Goal: Task Accomplishment & Management: Use online tool/utility

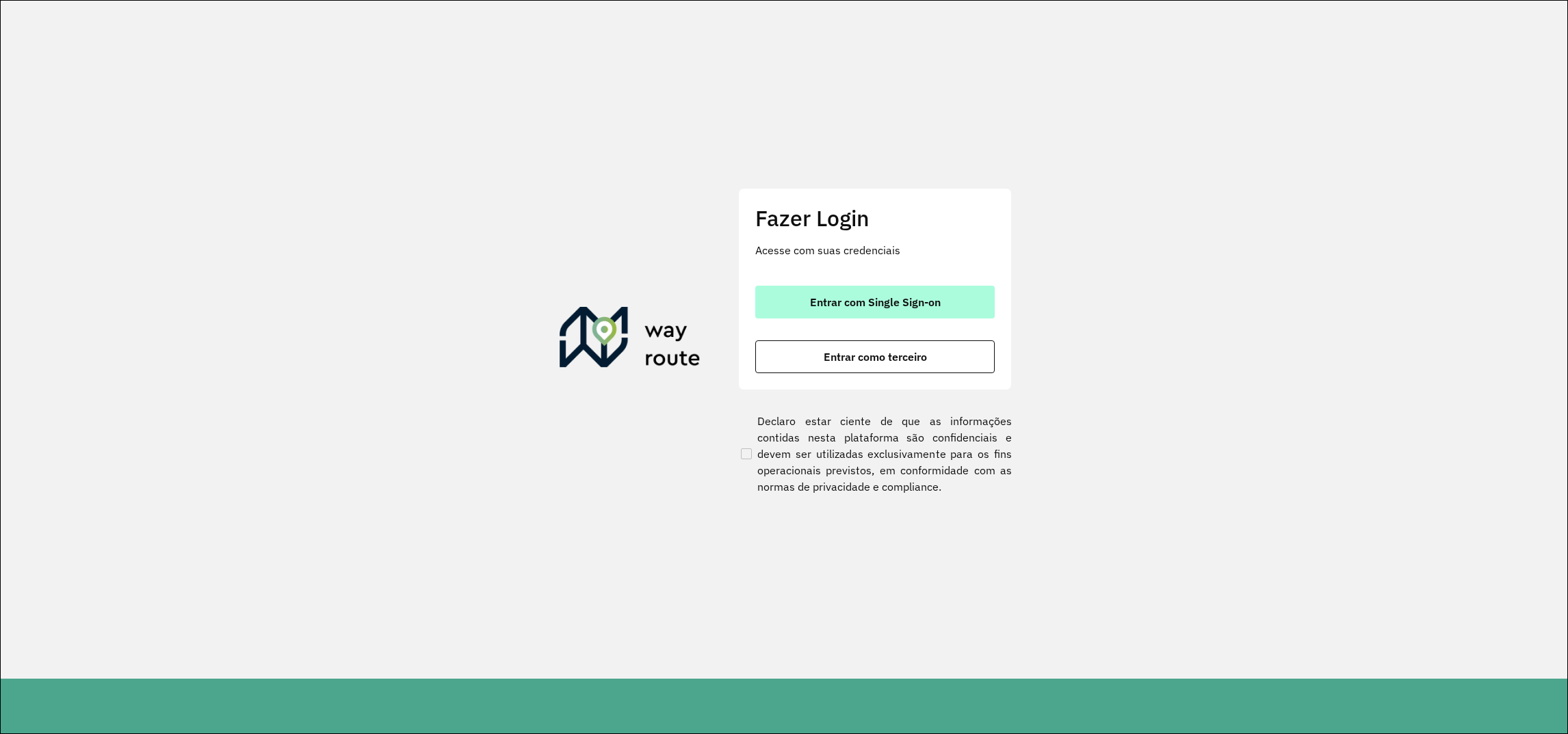
click at [848, 309] on button "Entrar com Single Sign-on" at bounding box center [874, 302] width 239 height 33
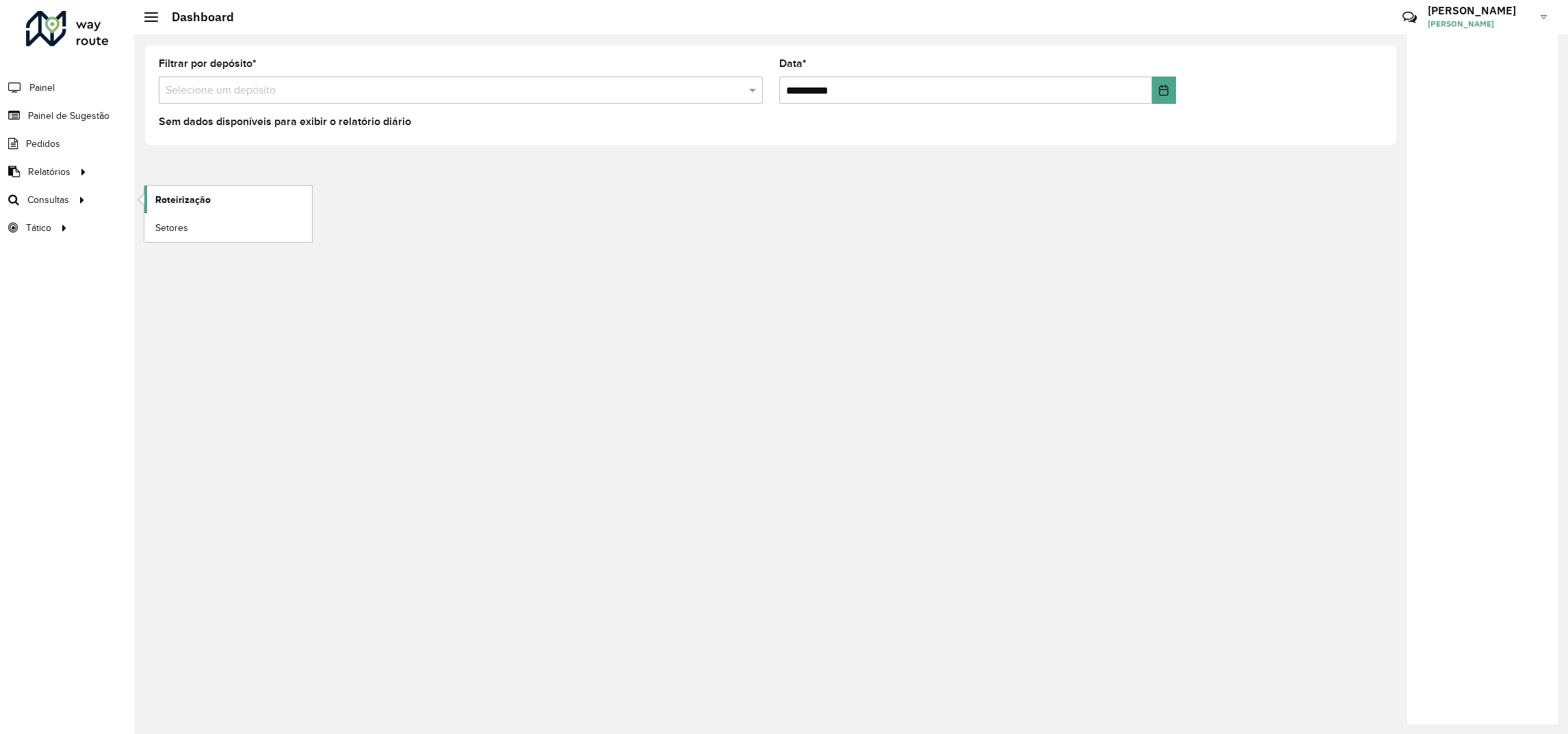
click at [224, 202] on link "Roteirização" at bounding box center [228, 199] width 167 height 27
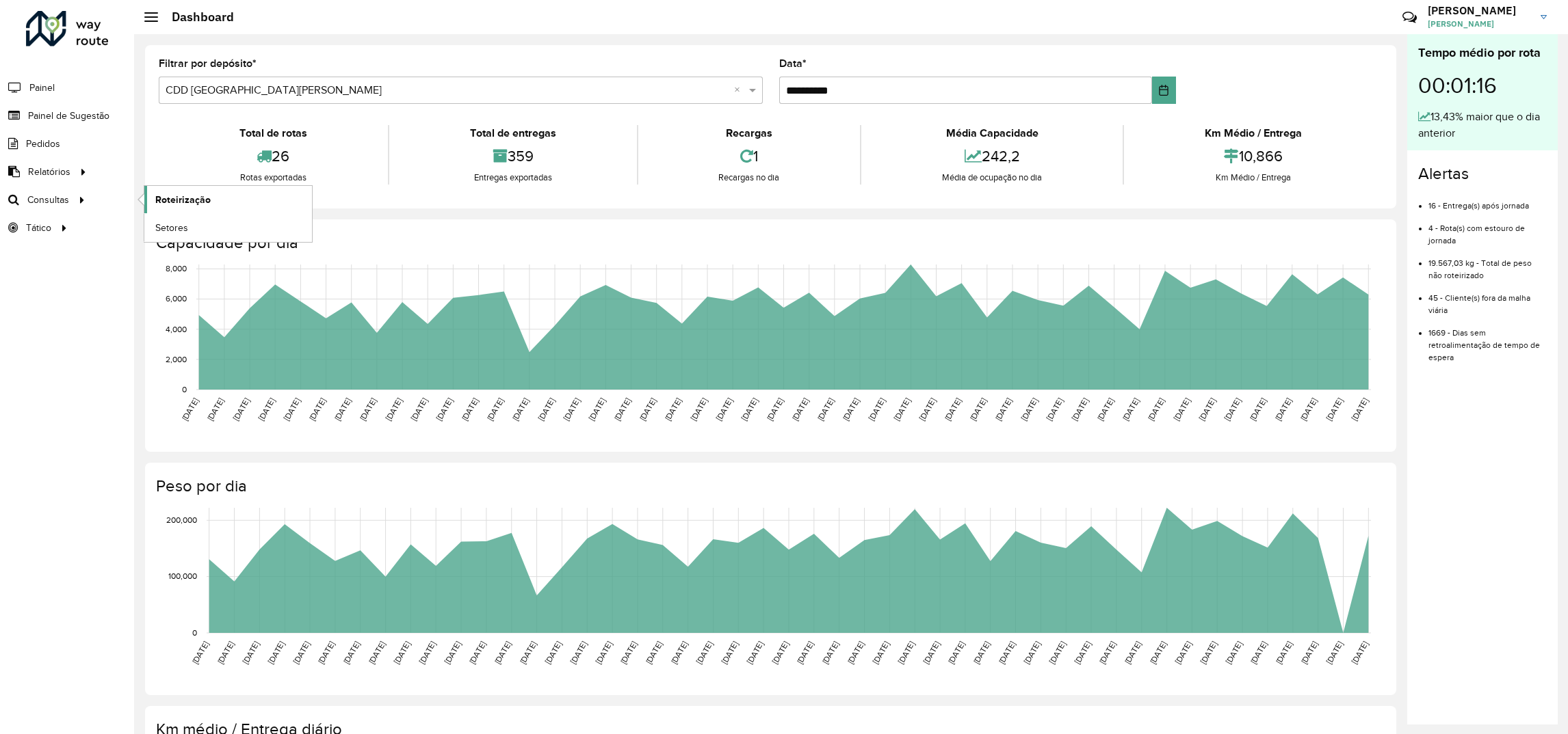
click at [199, 209] on link "Roteirização" at bounding box center [228, 199] width 167 height 27
click at [62, 113] on span "Painel de Sugestão" at bounding box center [70, 115] width 85 height 14
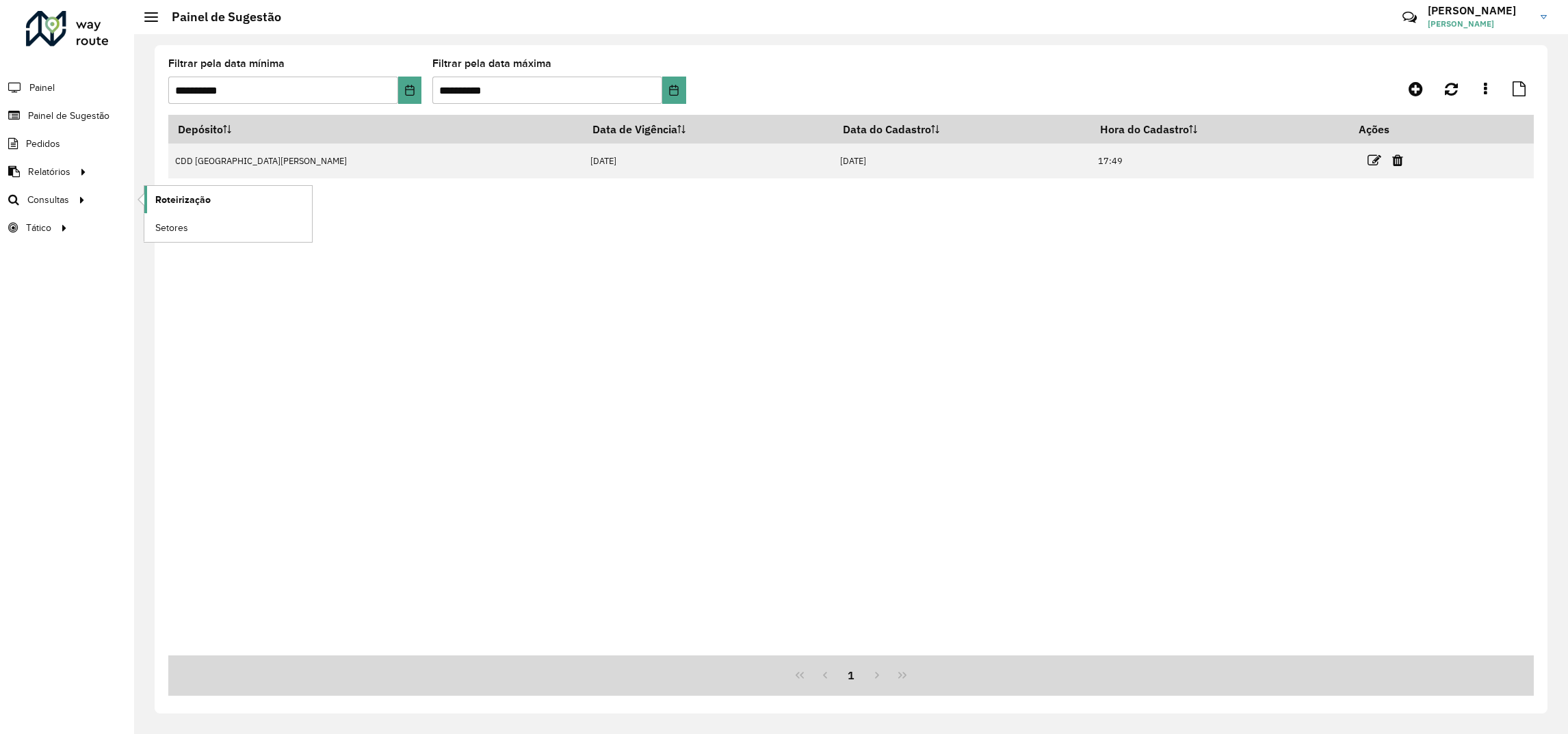
click at [163, 206] on span "Roteirização" at bounding box center [183, 199] width 55 height 14
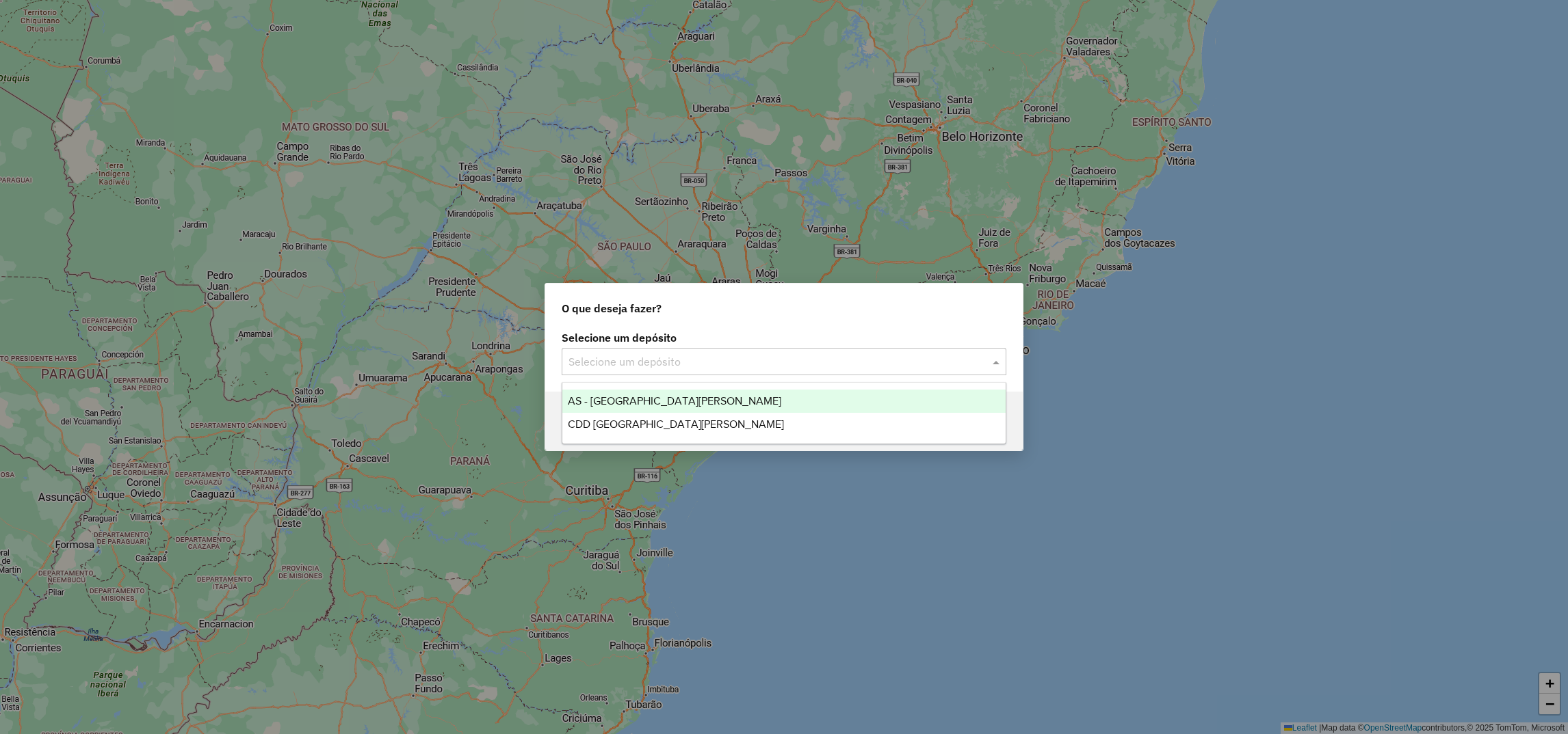
click at [612, 370] on div "Selecione um depósito" at bounding box center [783, 362] width 445 height 27
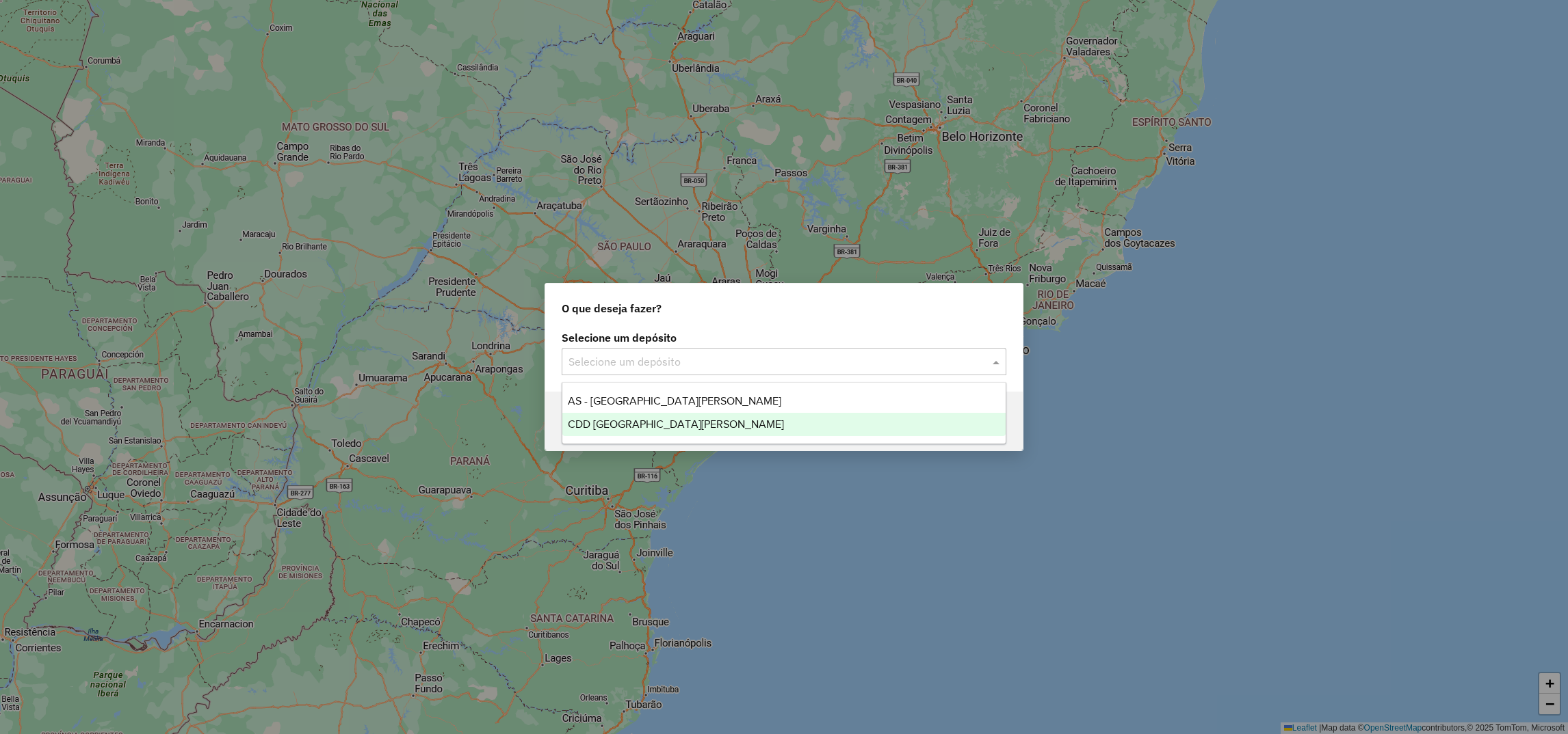
click at [582, 424] on span "CDD [GEOGRAPHIC_DATA][PERSON_NAME]" at bounding box center [676, 425] width 216 height 12
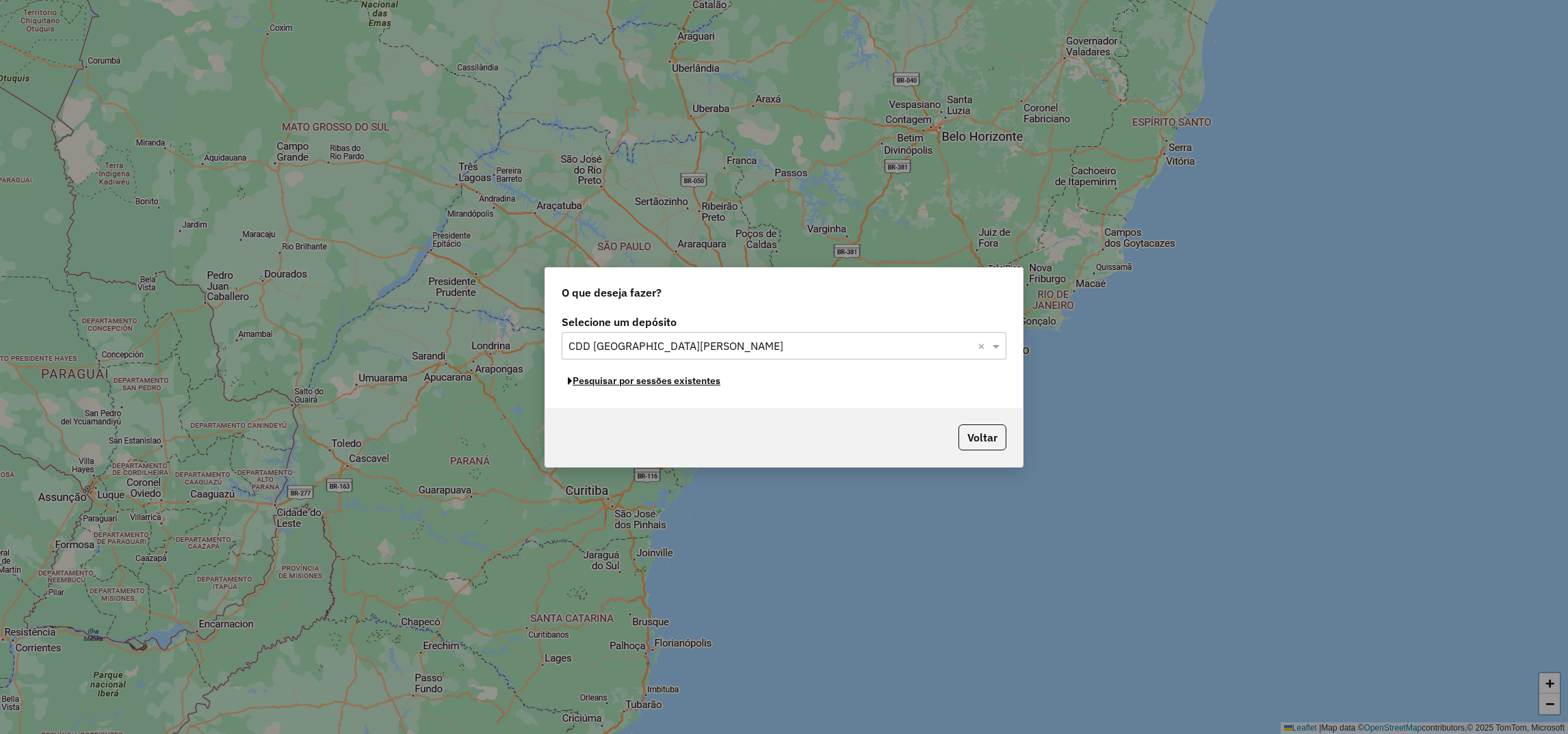
click at [662, 382] on button "Pesquisar por sessões existentes" at bounding box center [643, 381] width 165 height 22
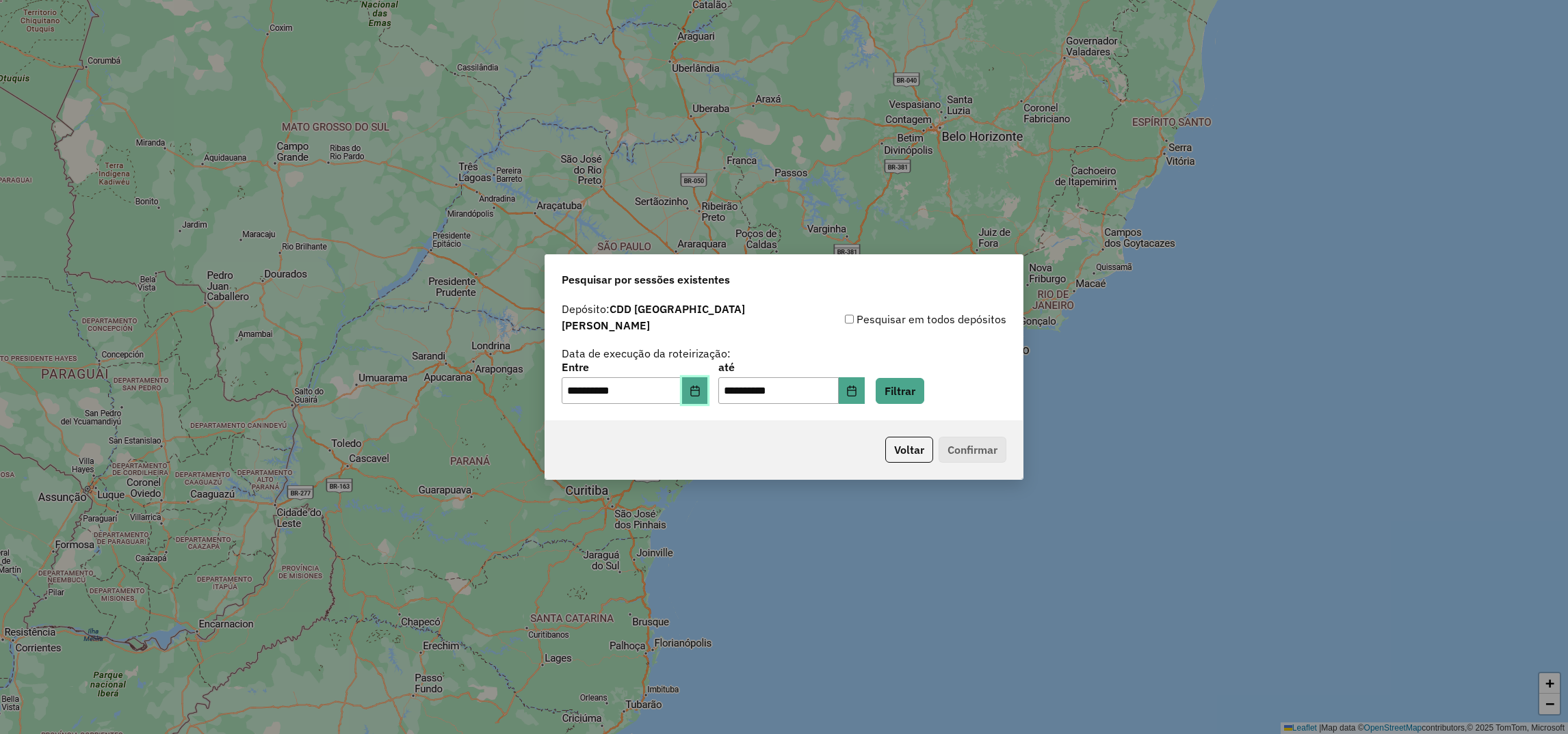
click at [699, 388] on icon "Choose Date" at bounding box center [695, 391] width 9 height 11
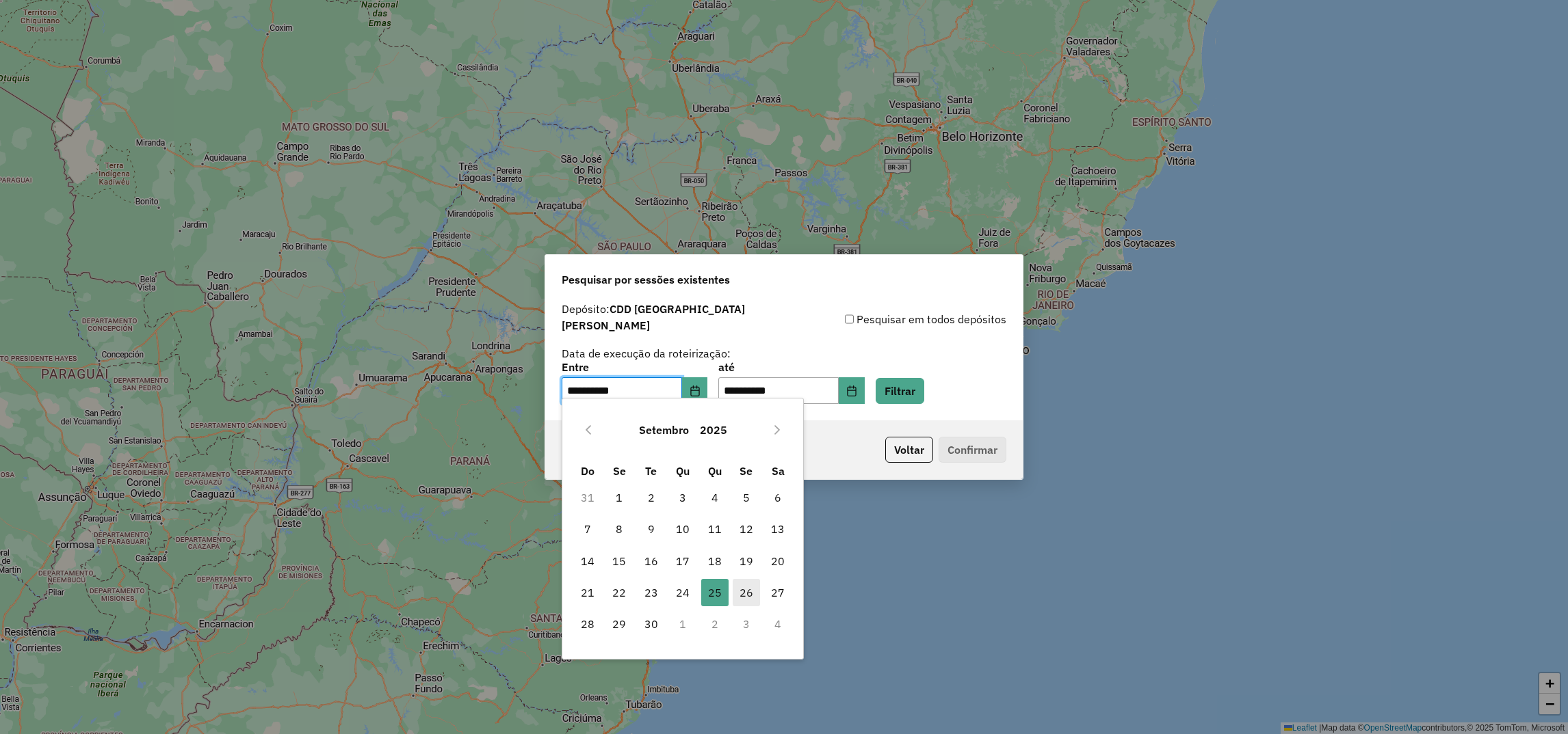
click at [739, 584] on span "26" at bounding box center [746, 592] width 27 height 27
type input "**********"
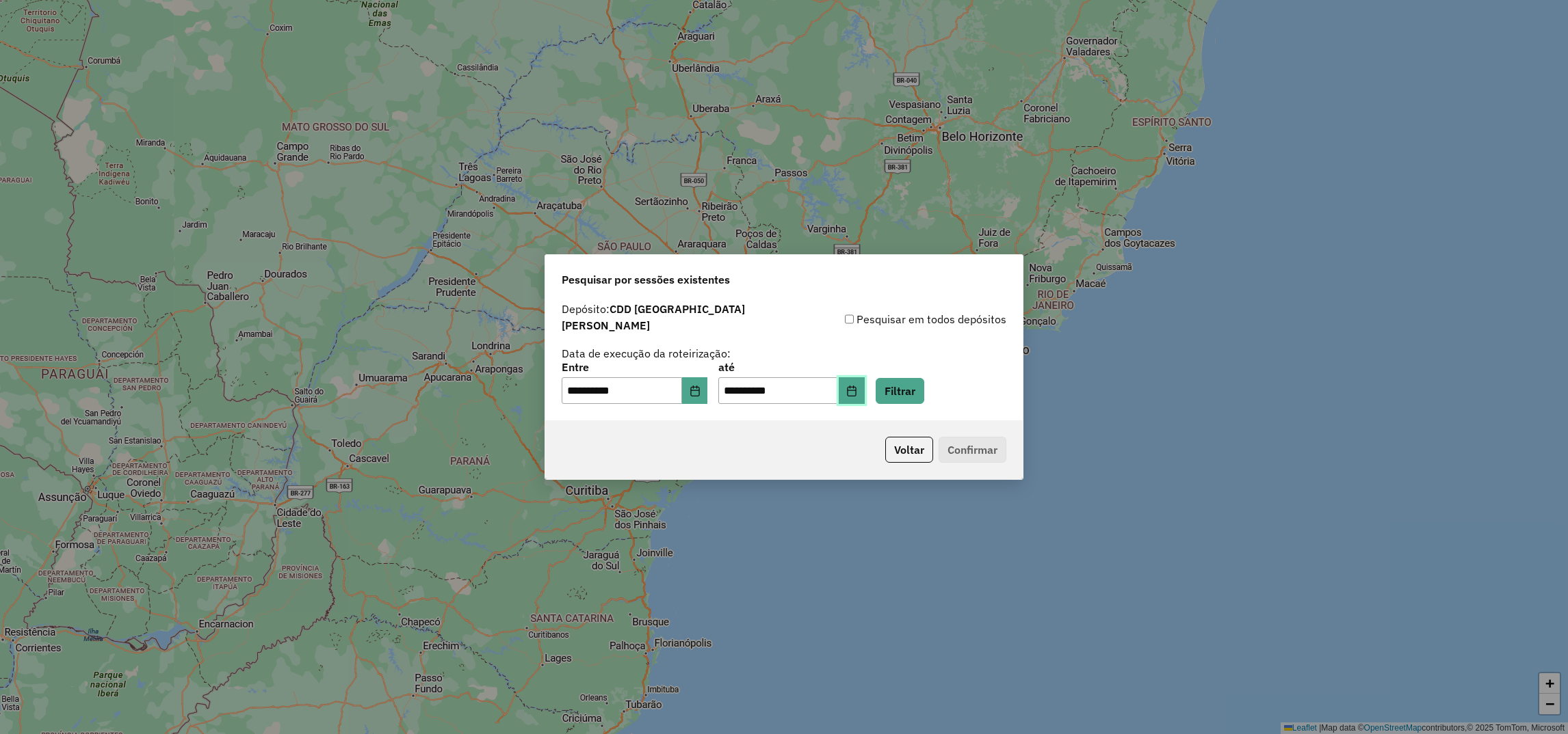
click at [864, 383] on button "Choose Date" at bounding box center [851, 391] width 26 height 27
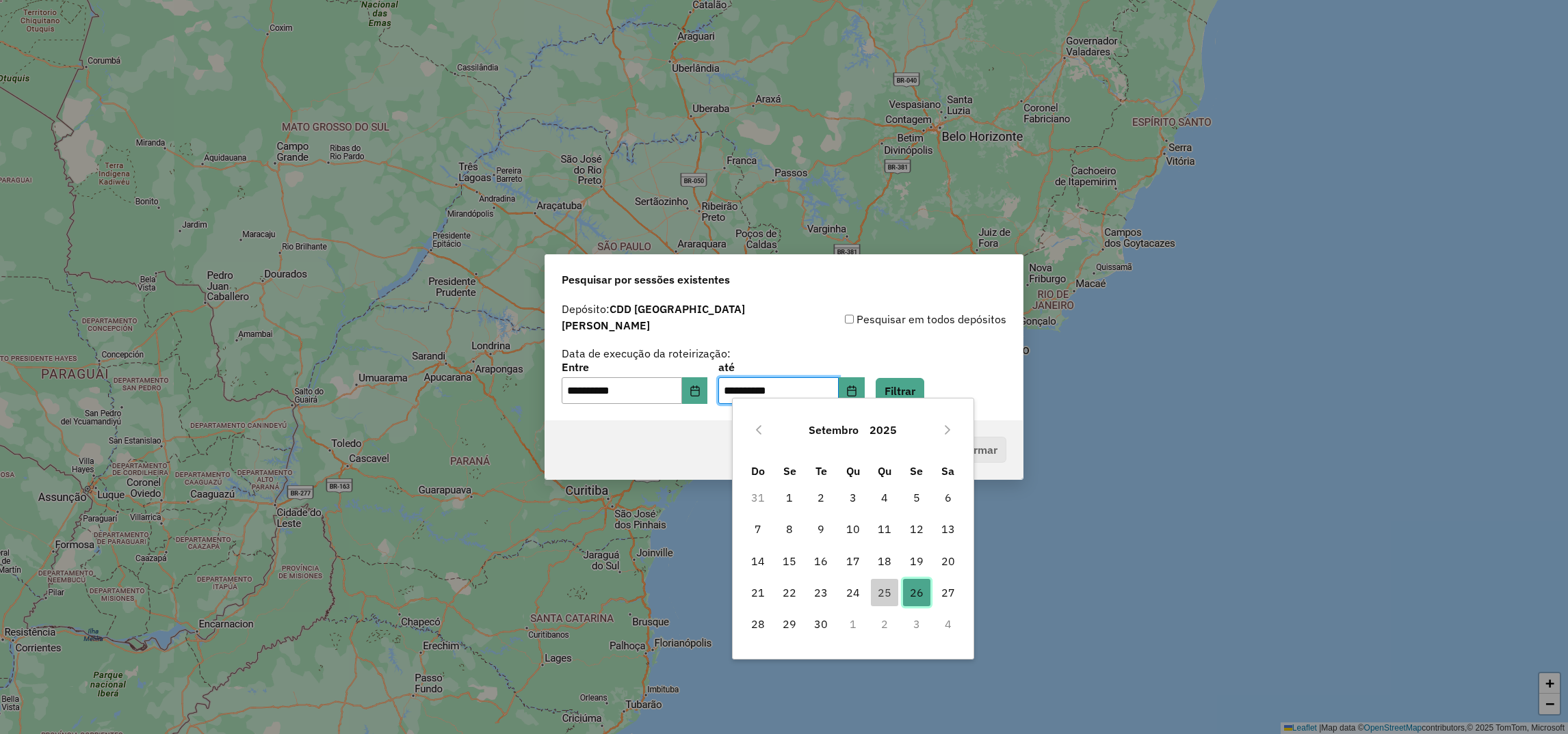
click at [912, 594] on span "26" at bounding box center [916, 592] width 27 height 27
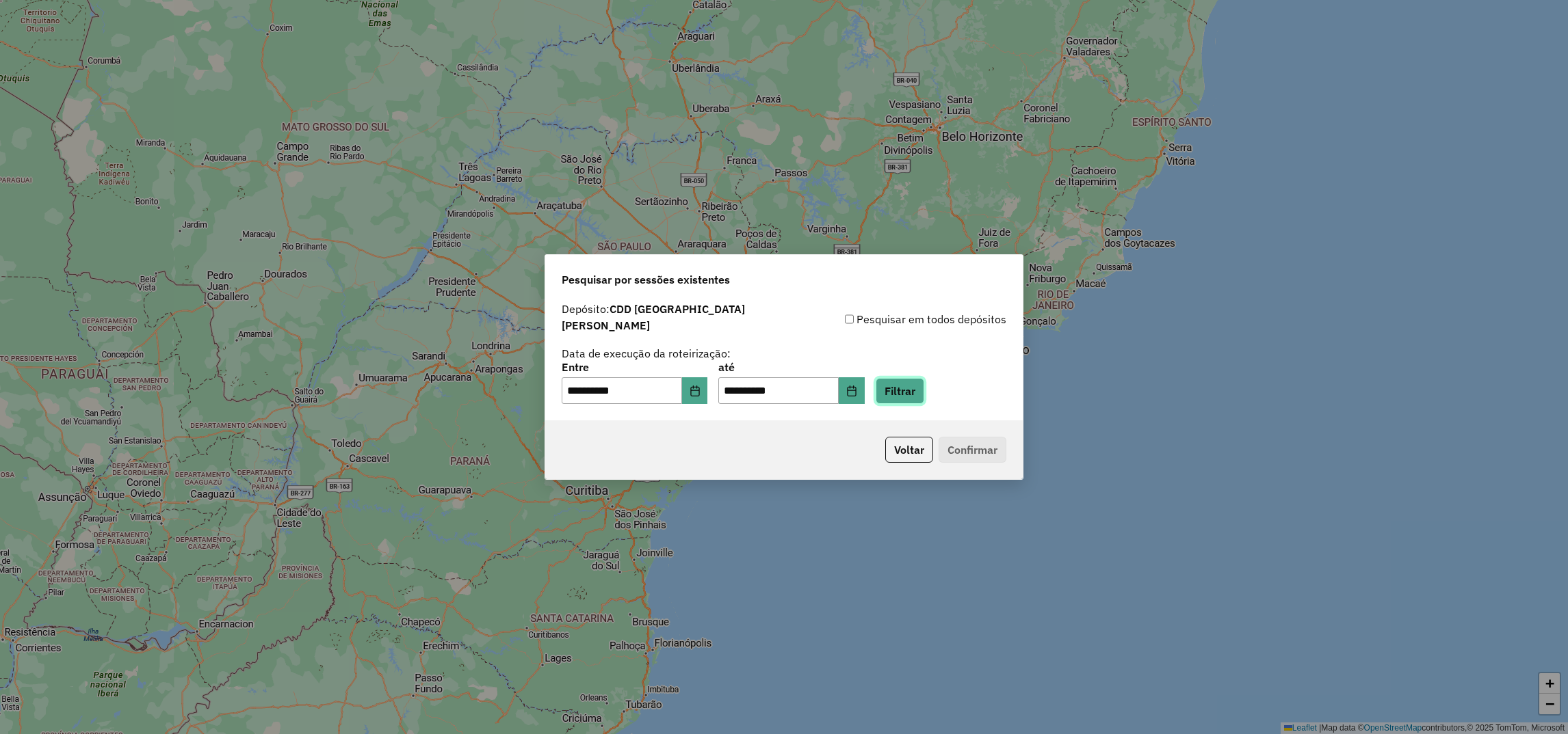
click at [924, 392] on button "Filtrar" at bounding box center [899, 391] width 49 height 26
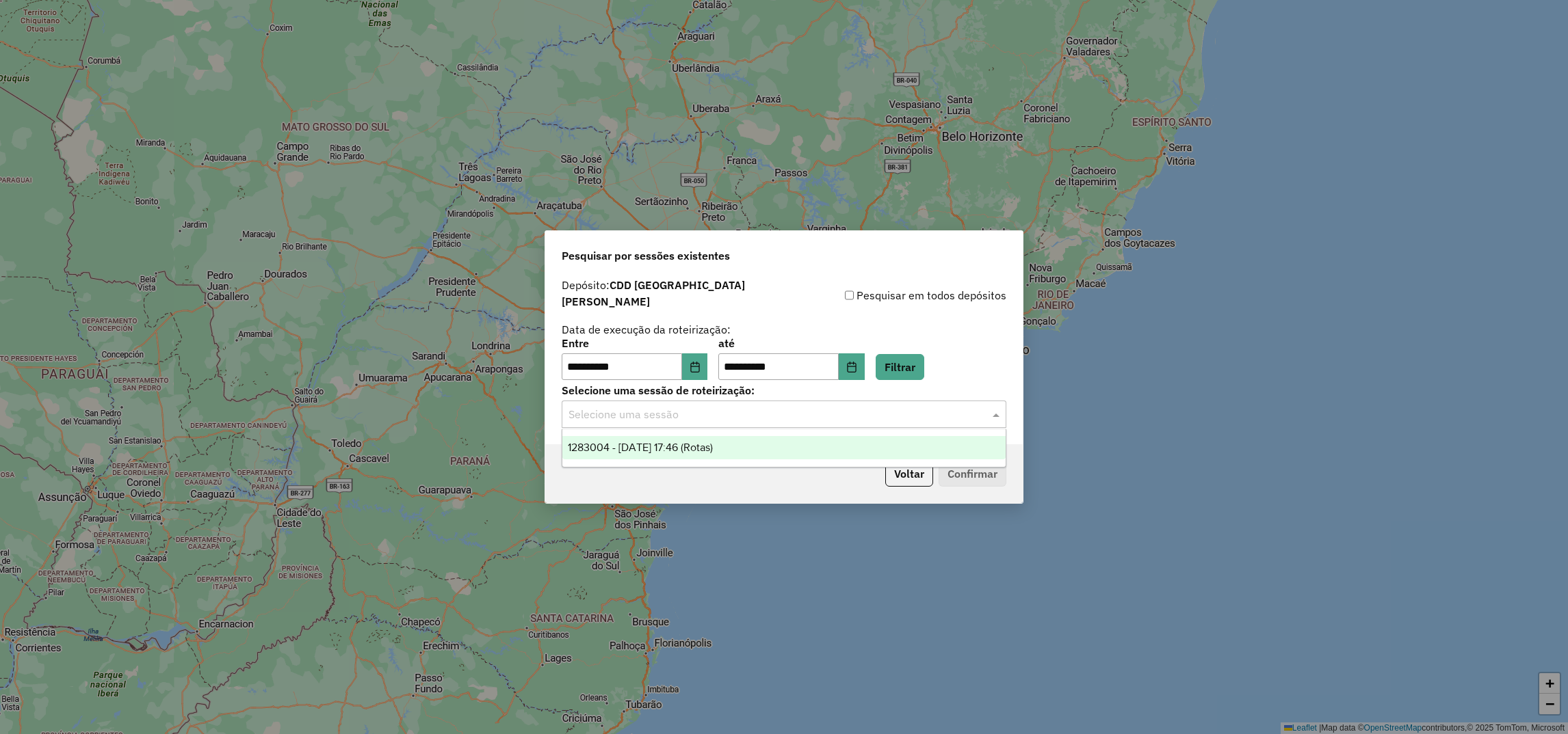
click at [615, 407] on input "text" at bounding box center [770, 415] width 403 height 17
click at [611, 449] on span "1283004 - [DATE] 17:46 (Rotas)" at bounding box center [640, 448] width 145 height 12
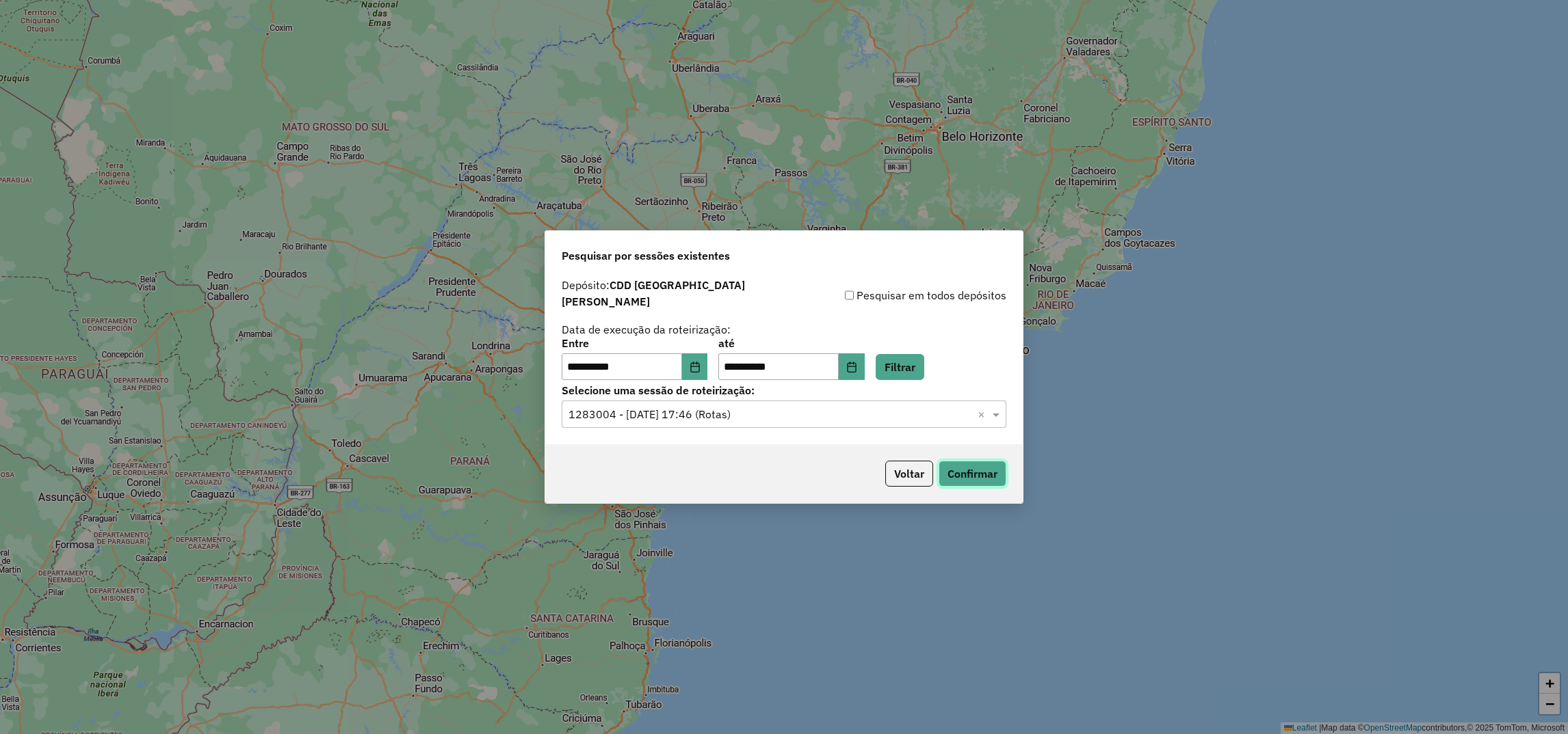
click at [965, 478] on button "Confirmar" at bounding box center [972, 473] width 68 height 26
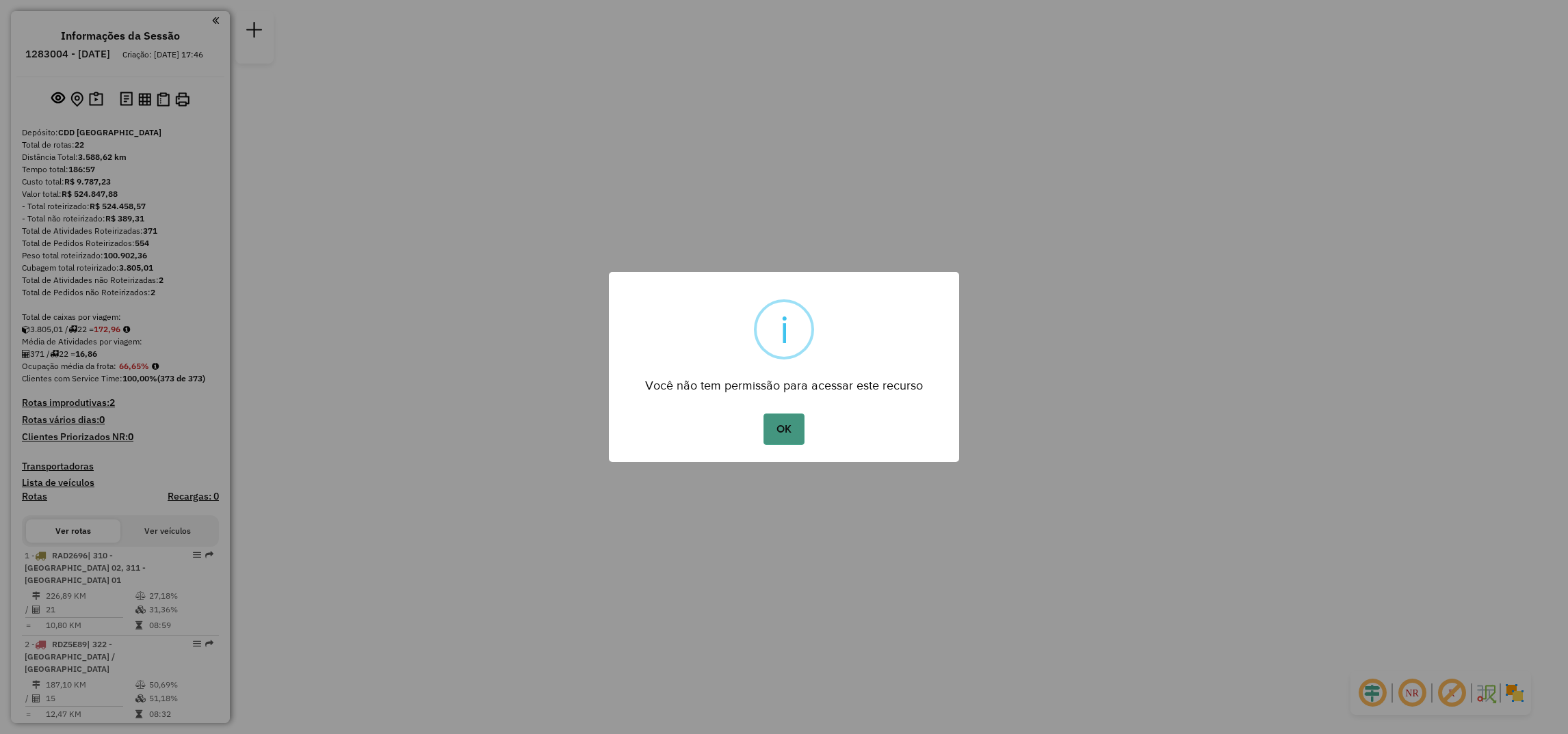
click at [789, 415] on button "OK" at bounding box center [783, 429] width 41 height 31
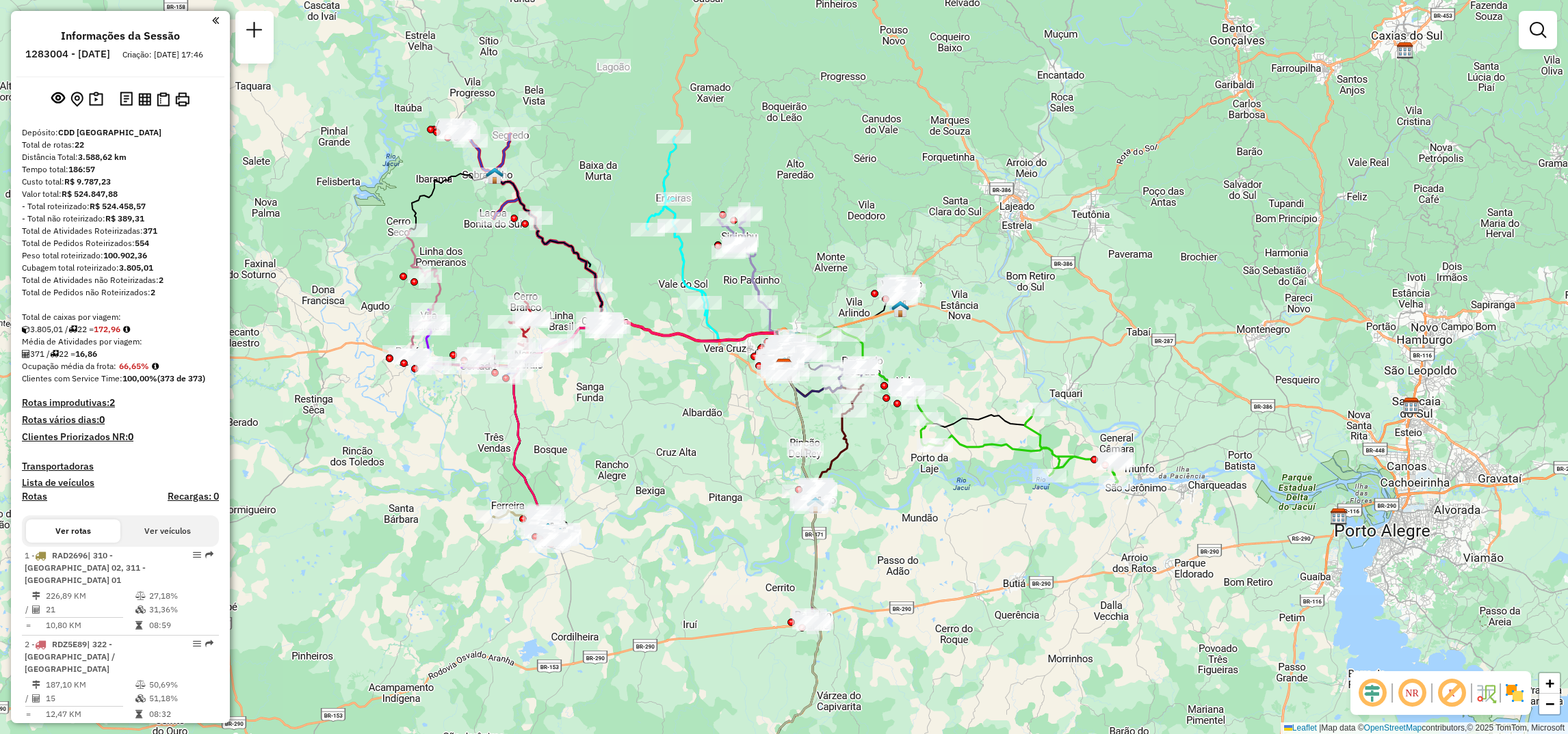
select select "**********"
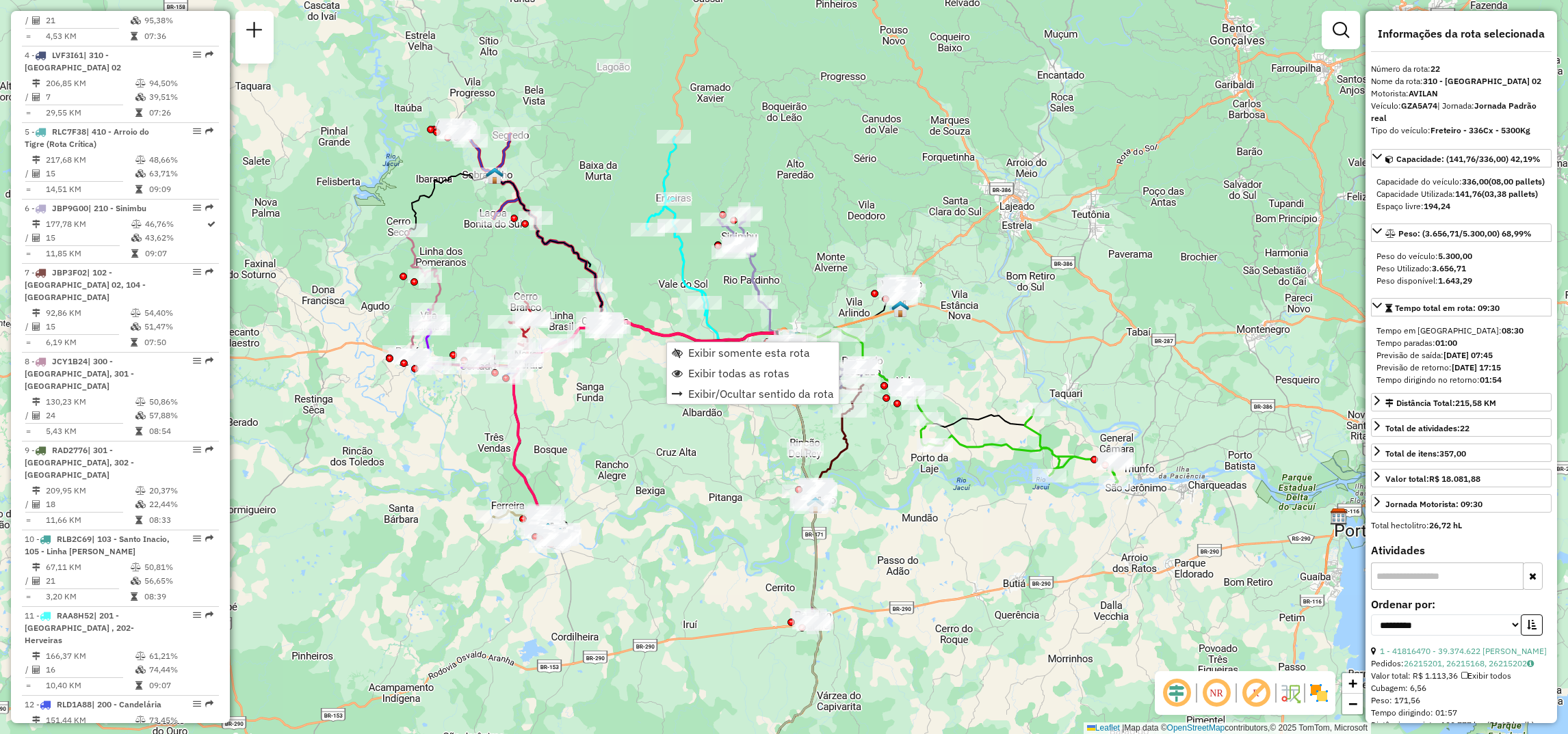
scroll to position [1822, 0]
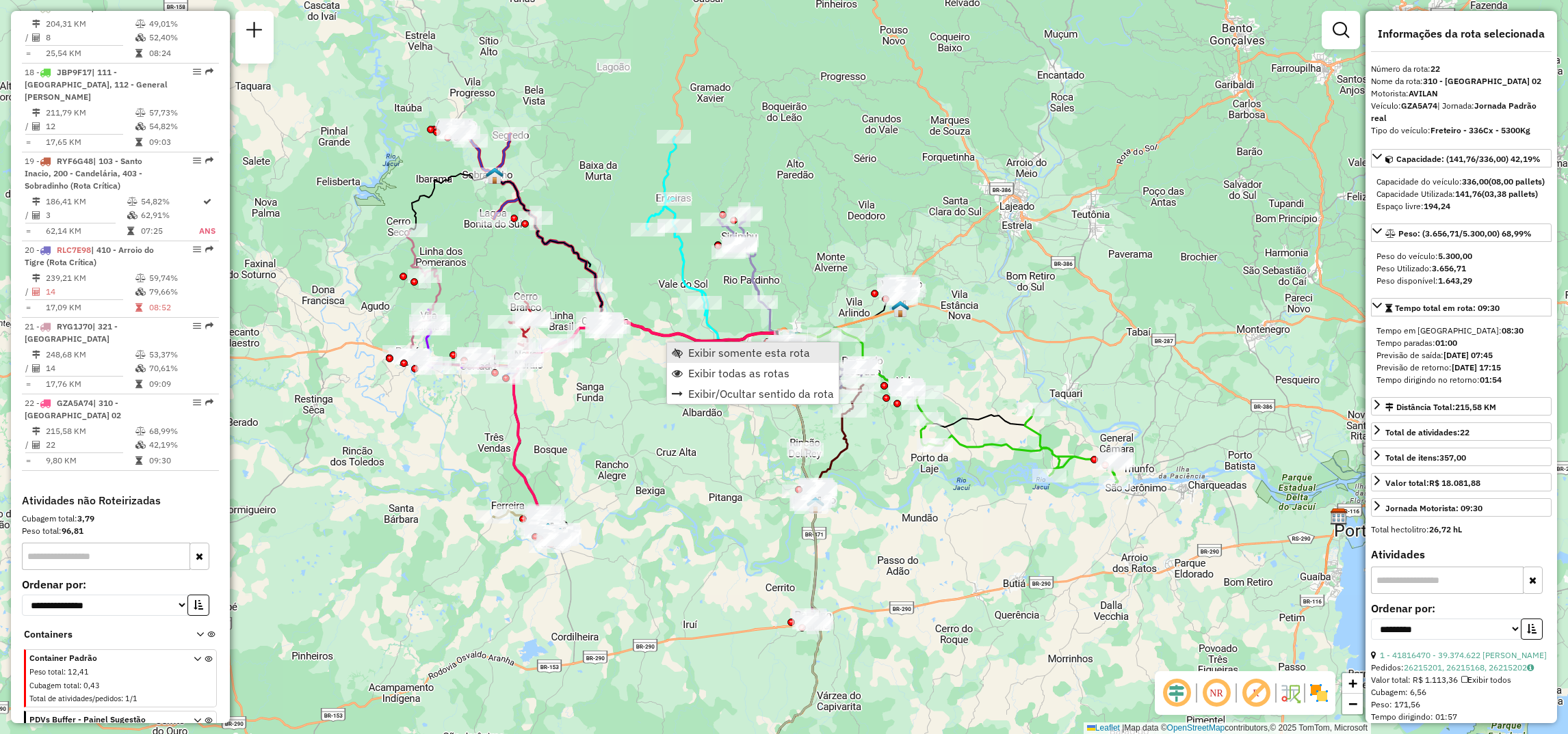
click at [704, 348] on span "Exibir somente esta rota" at bounding box center [748, 353] width 122 height 11
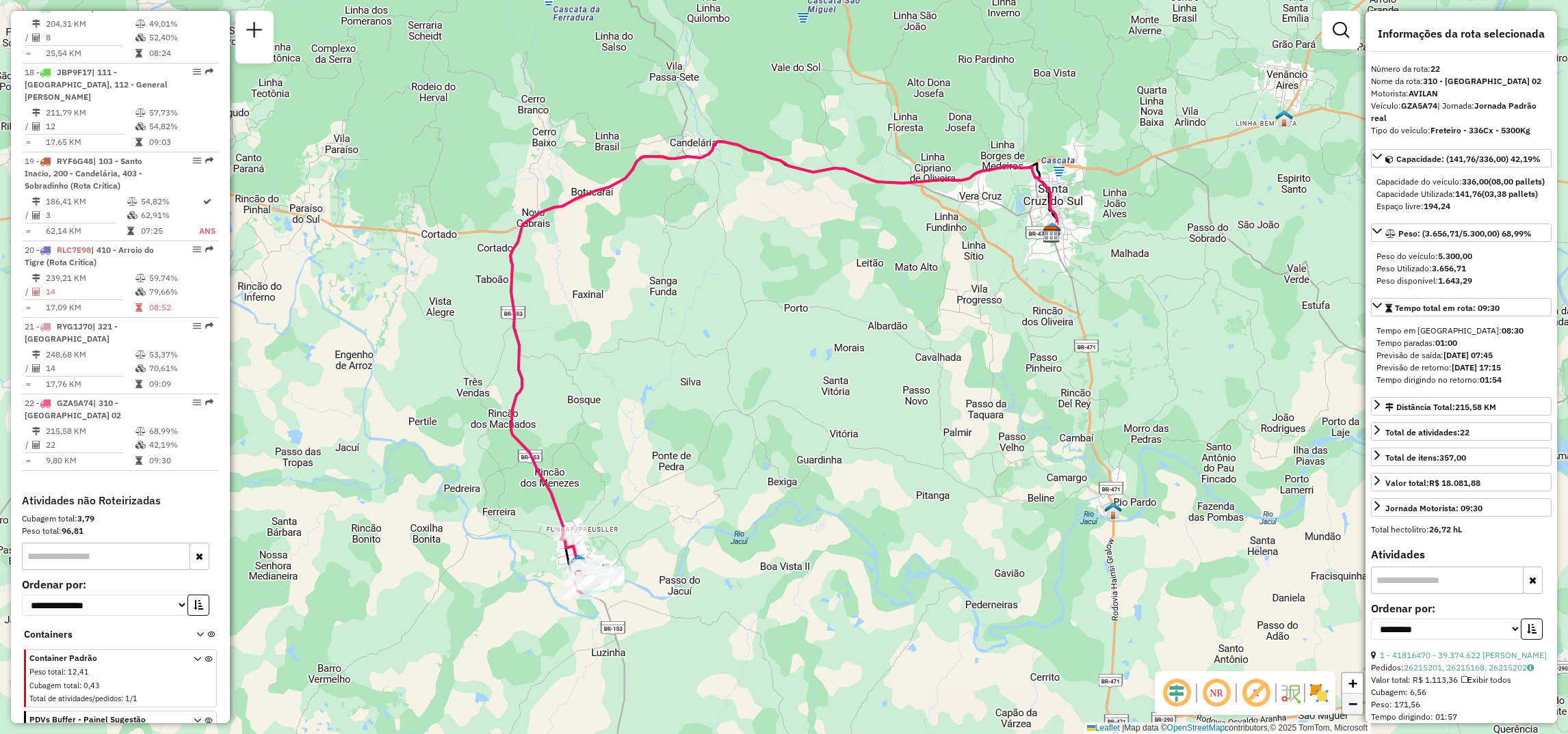
click at [1360, 709] on link "−" at bounding box center [1352, 704] width 21 height 21
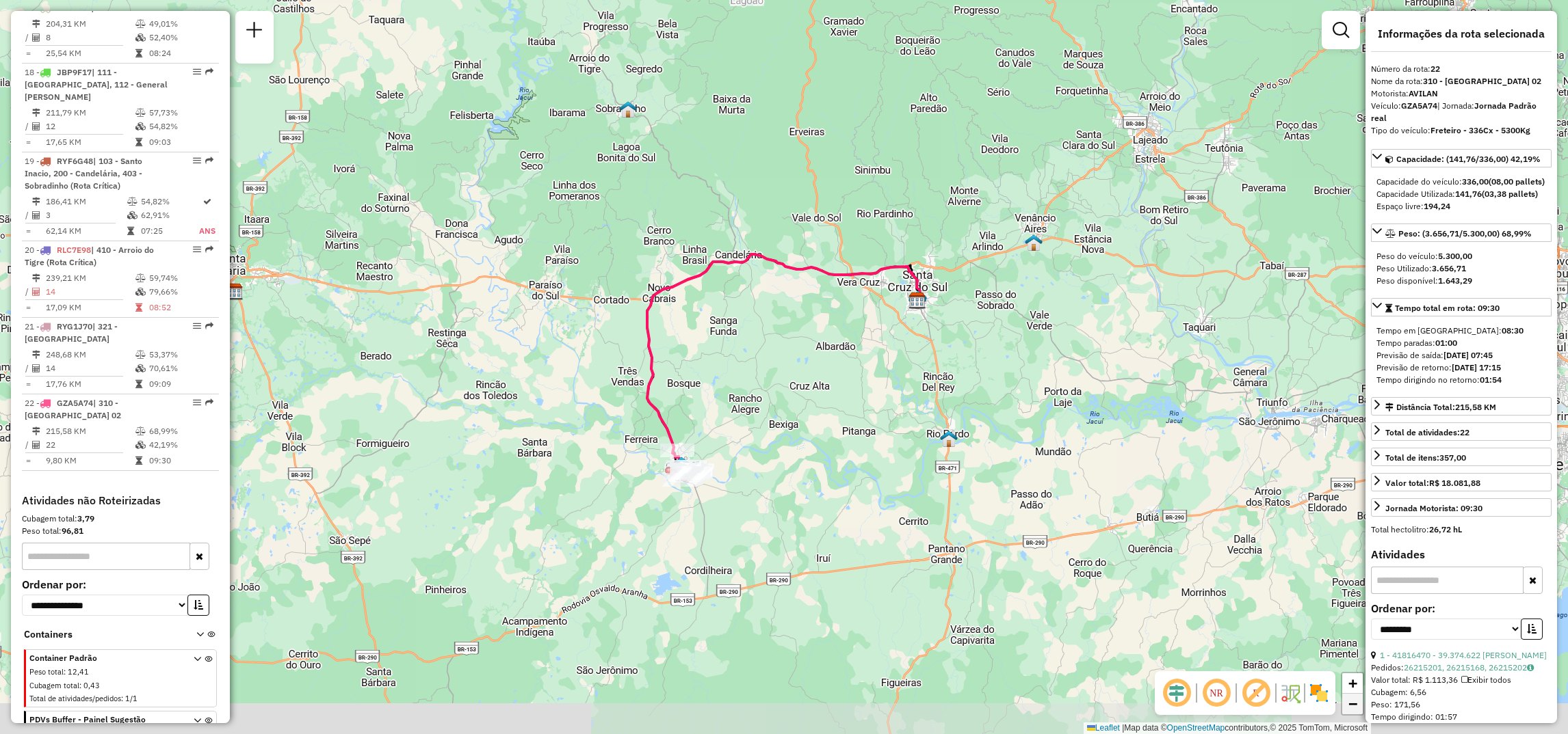
click at [1360, 709] on link "−" at bounding box center [1352, 704] width 21 height 21
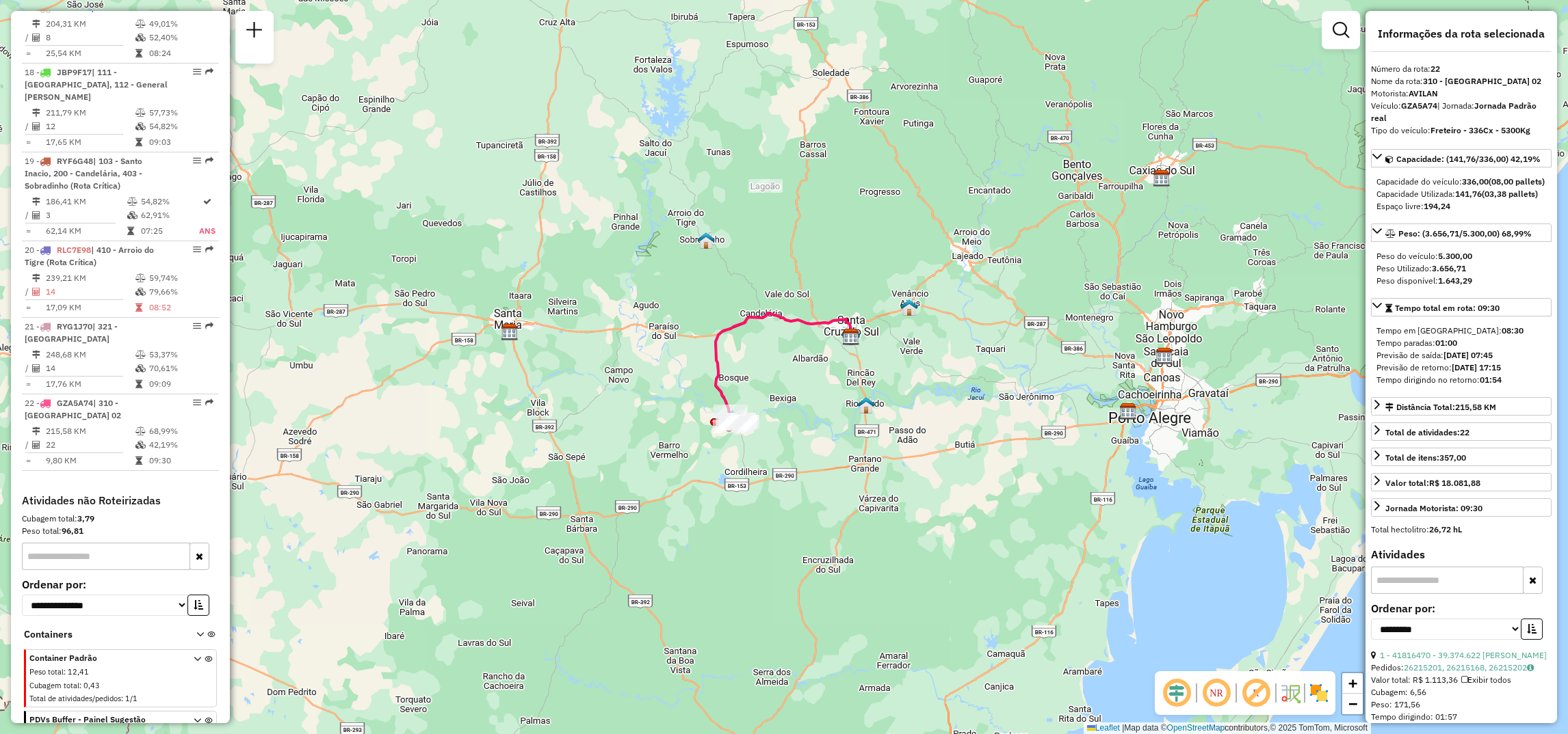
drag, startPoint x: 933, startPoint y: 289, endPoint x: 929, endPoint y: 333, distance: 44.2
click at [929, 333] on div "Janela de atendimento Grade de atendimento Capacidade Transportadoras Veículos …" at bounding box center [784, 367] width 1568 height 734
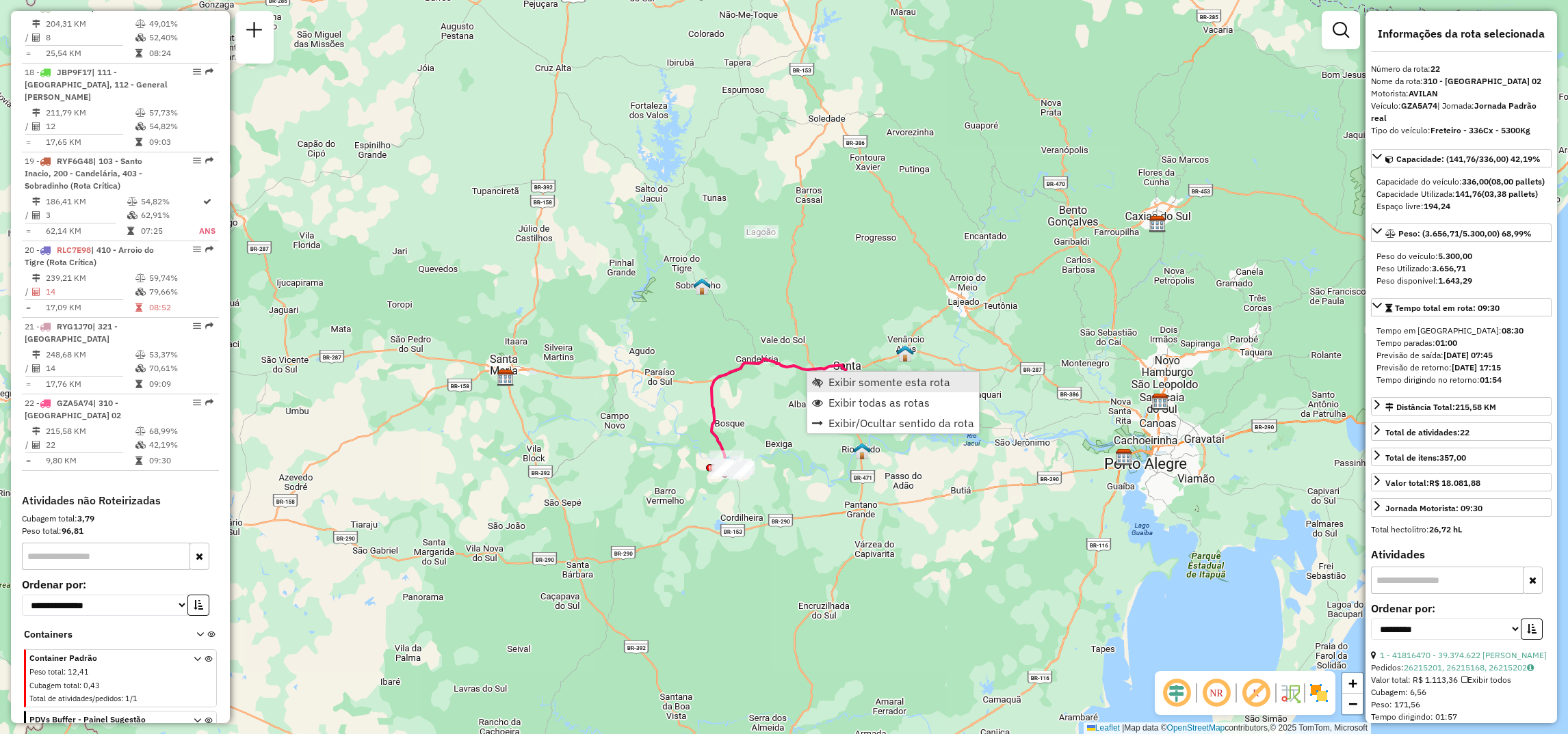
click at [832, 383] on span "Exibir somente esta rota" at bounding box center [888, 381] width 122 height 11
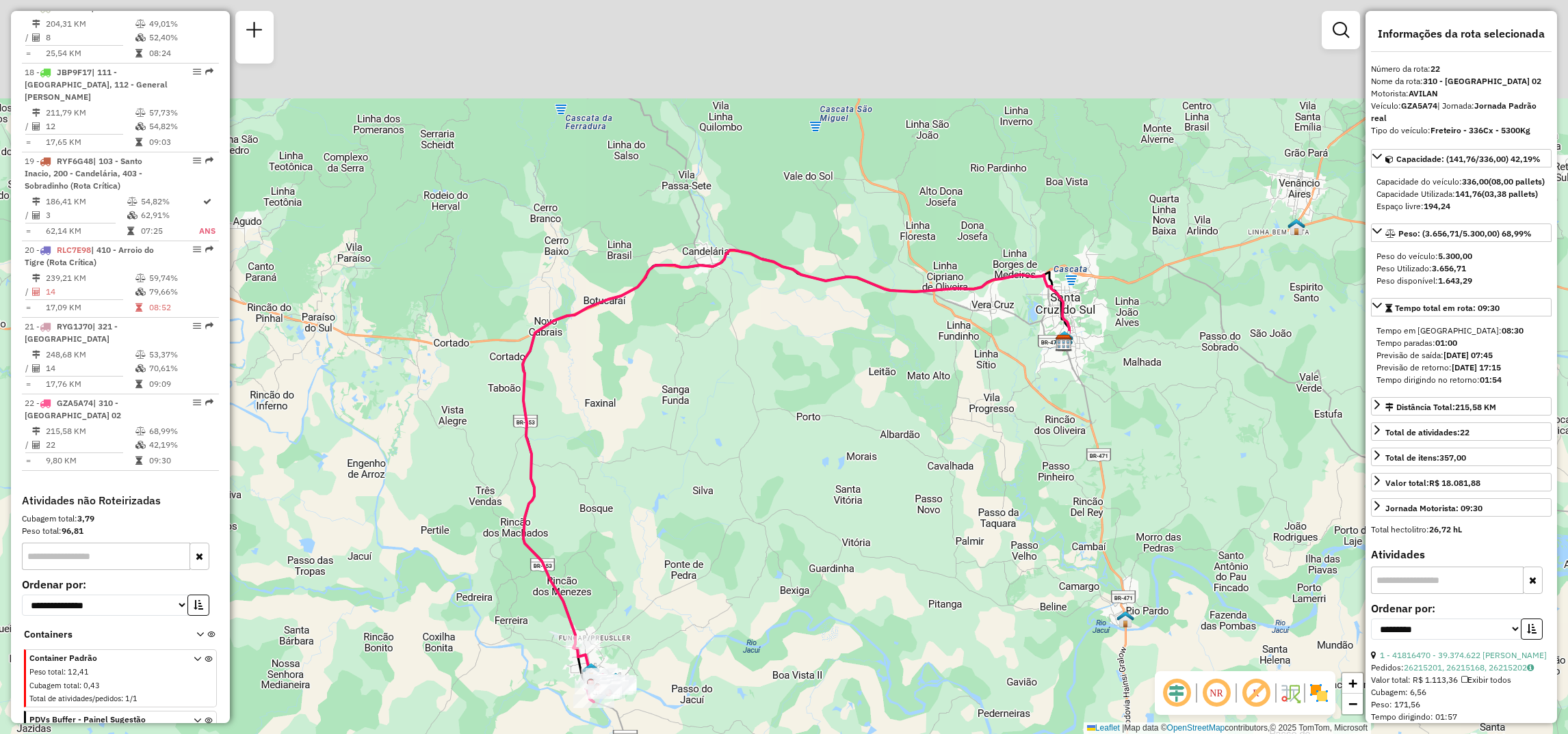
drag, startPoint x: 772, startPoint y: 252, endPoint x: 785, endPoint y: 362, distance: 110.8
click at [785, 362] on div "Janela de atendimento Grade de atendimento Capacidade Transportadoras Veículos …" at bounding box center [784, 367] width 1568 height 734
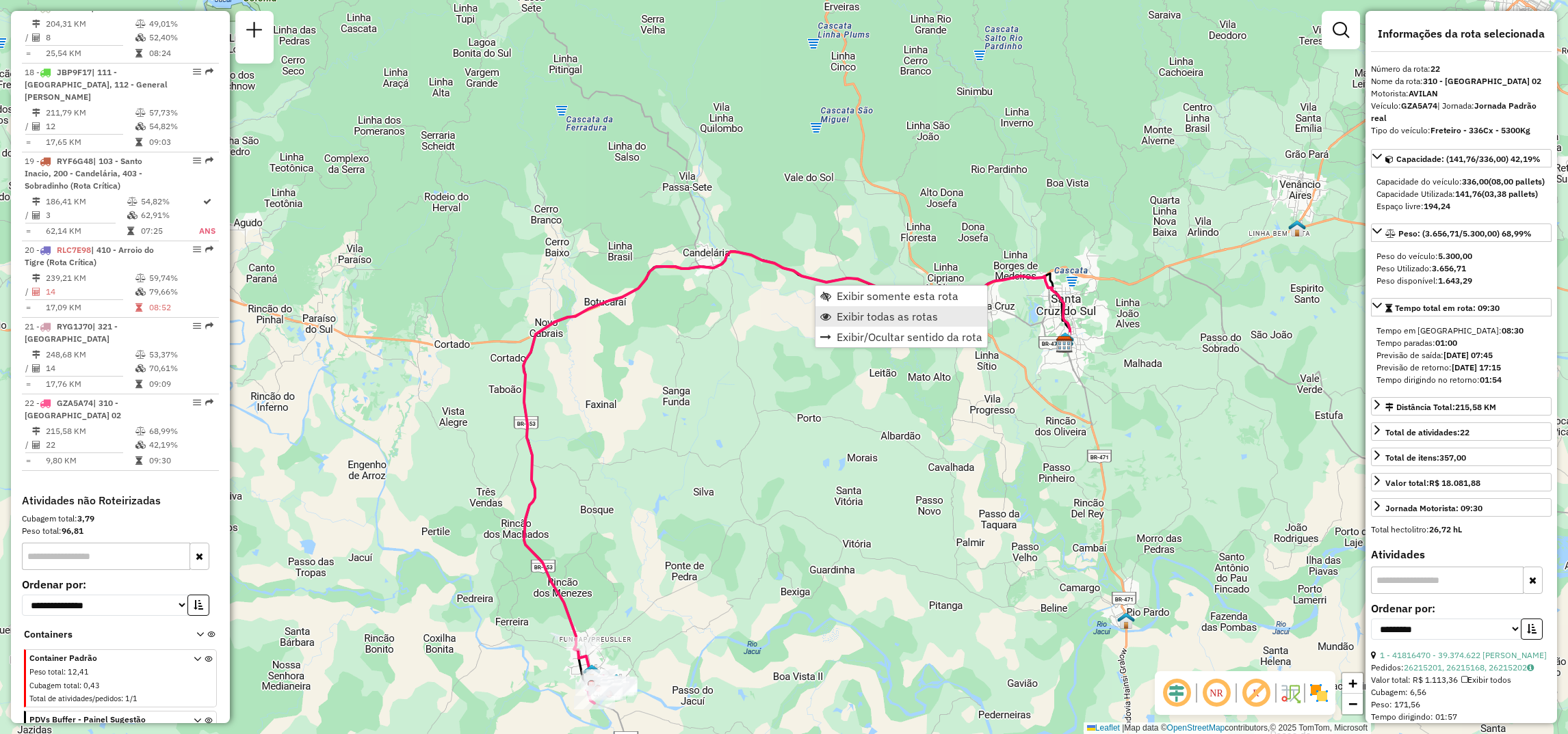
click at [855, 319] on span "Exibir todas as rotas" at bounding box center [887, 316] width 101 height 11
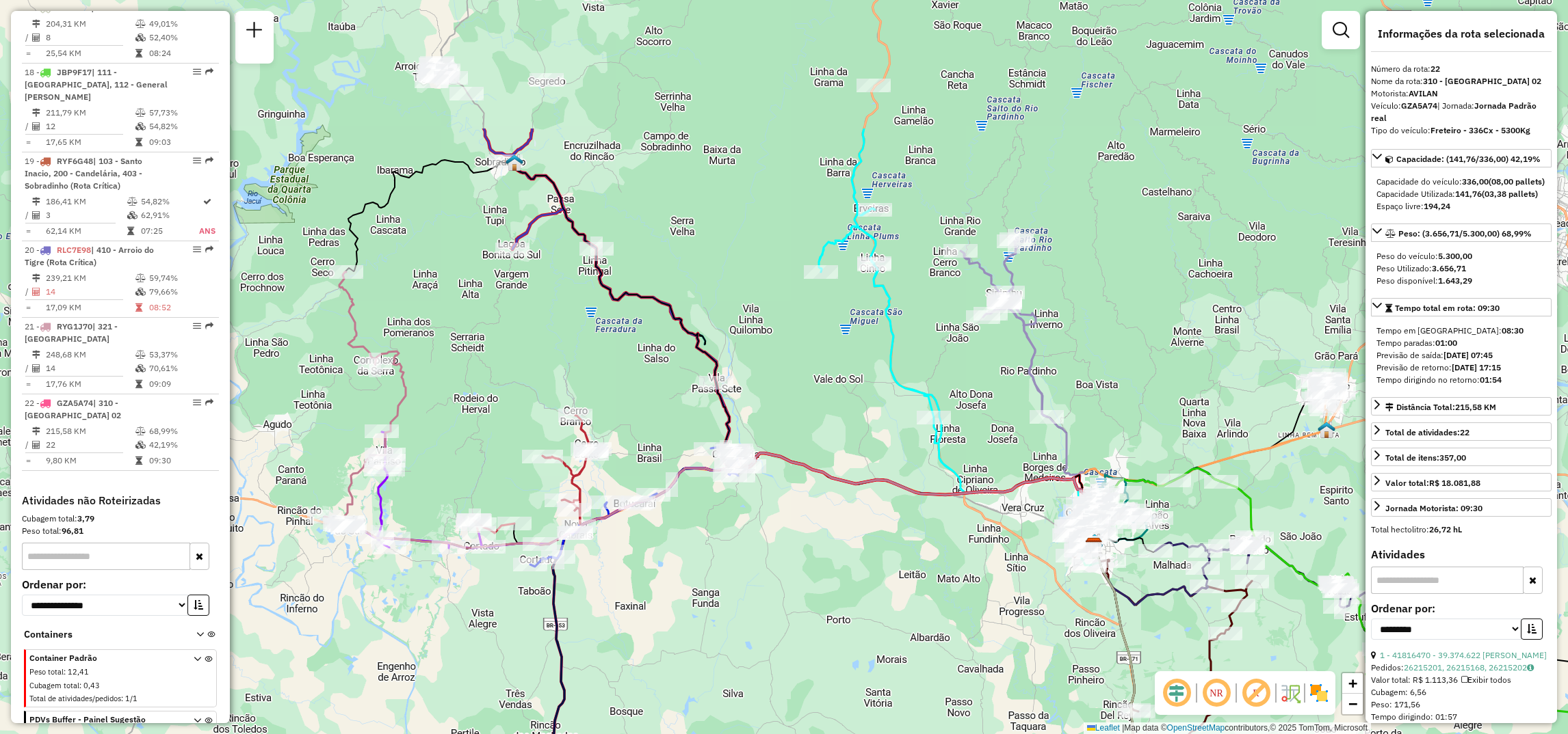
drag, startPoint x: 773, startPoint y: 248, endPoint x: 790, endPoint y: 396, distance: 149.0
click at [790, 396] on div "Janela de atendimento Grade de atendimento Capacidade Transportadoras Veículos …" at bounding box center [784, 367] width 1568 height 734
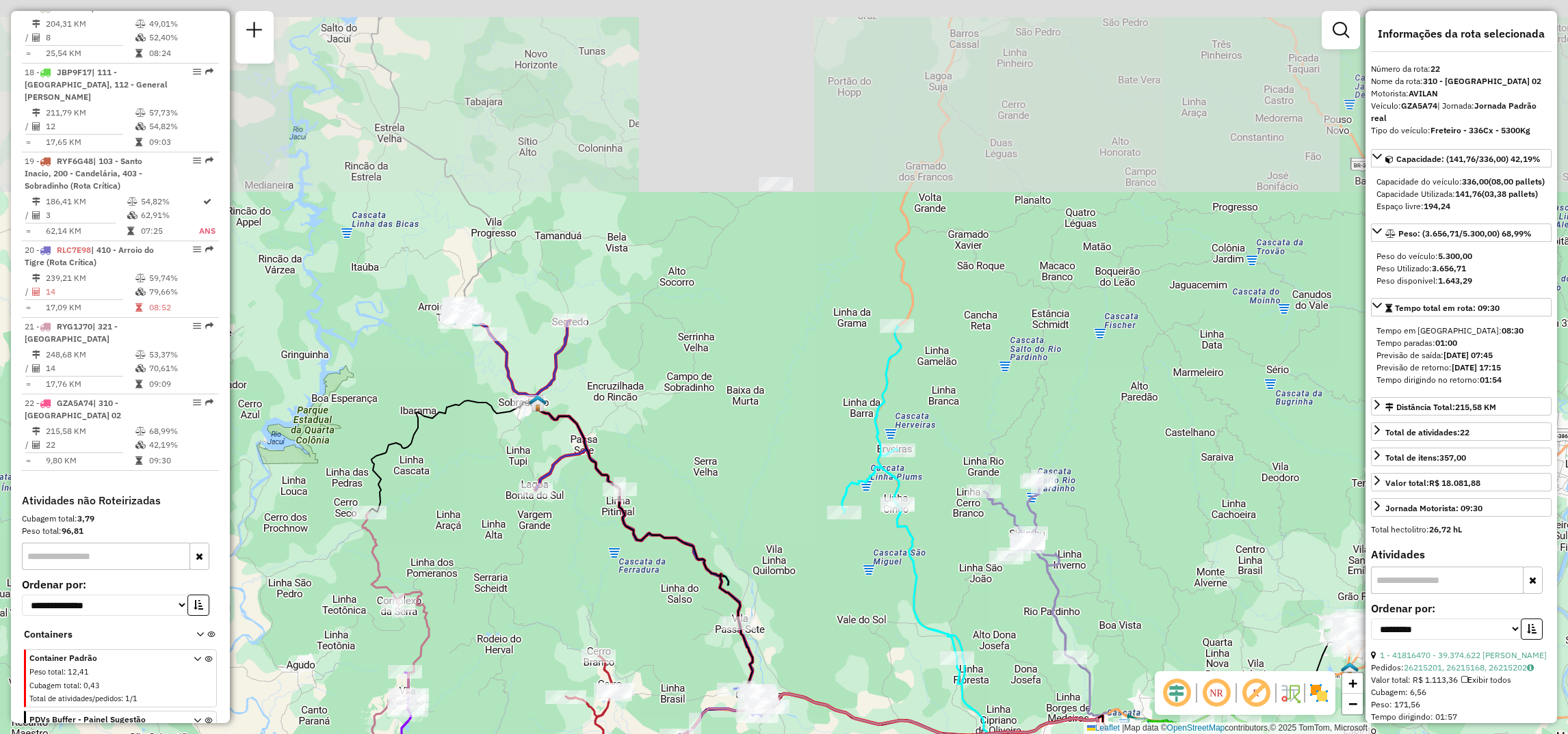
drag, startPoint x: 675, startPoint y: 166, endPoint x: 702, endPoint y: 403, distance: 238.5
click at [702, 403] on div "Janela de atendimento Grade de atendimento Capacidade Transportadoras Veículos …" at bounding box center [784, 367] width 1568 height 734
